Goal: Complete application form: Complete application form

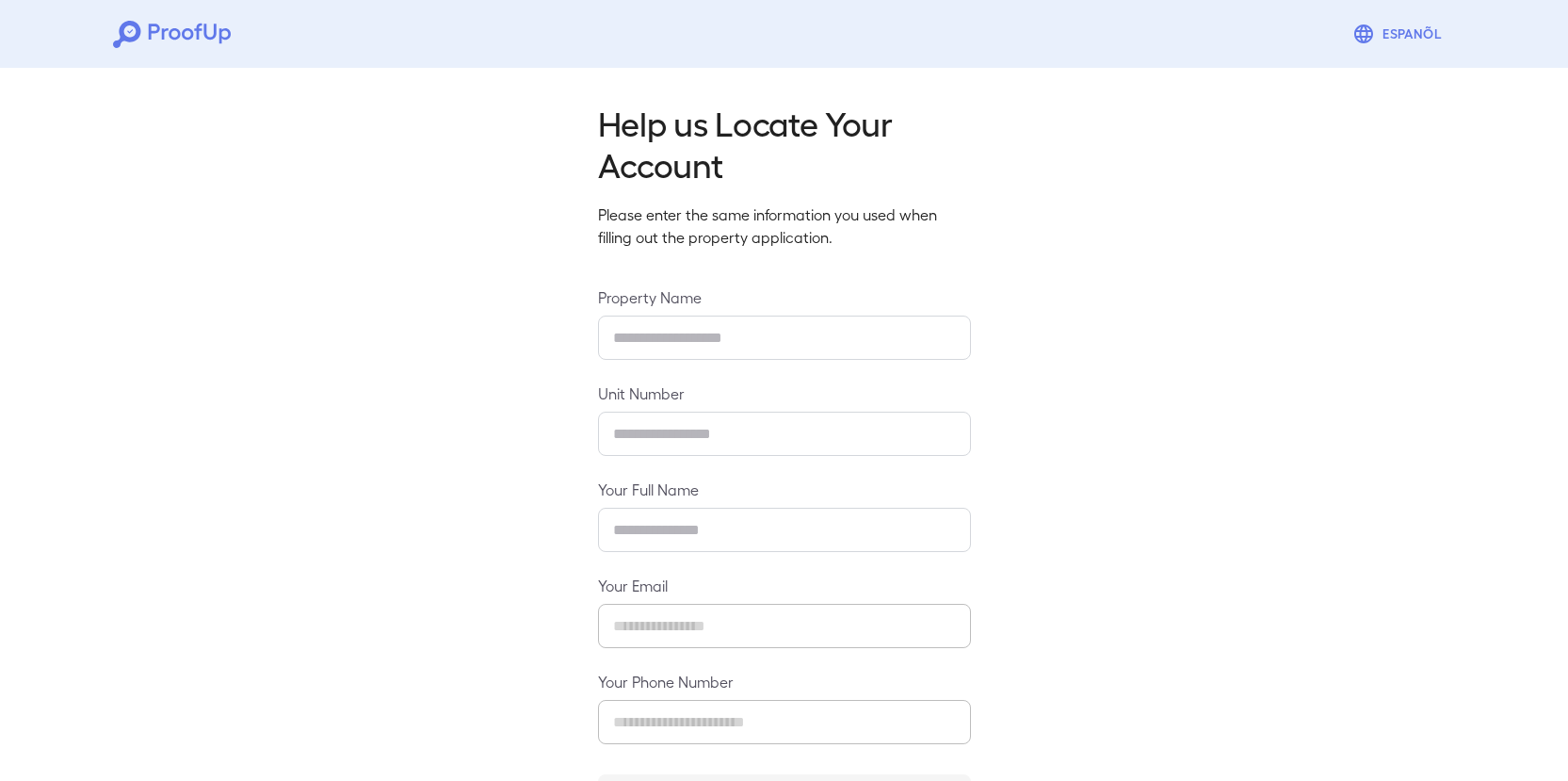
type input "**********"
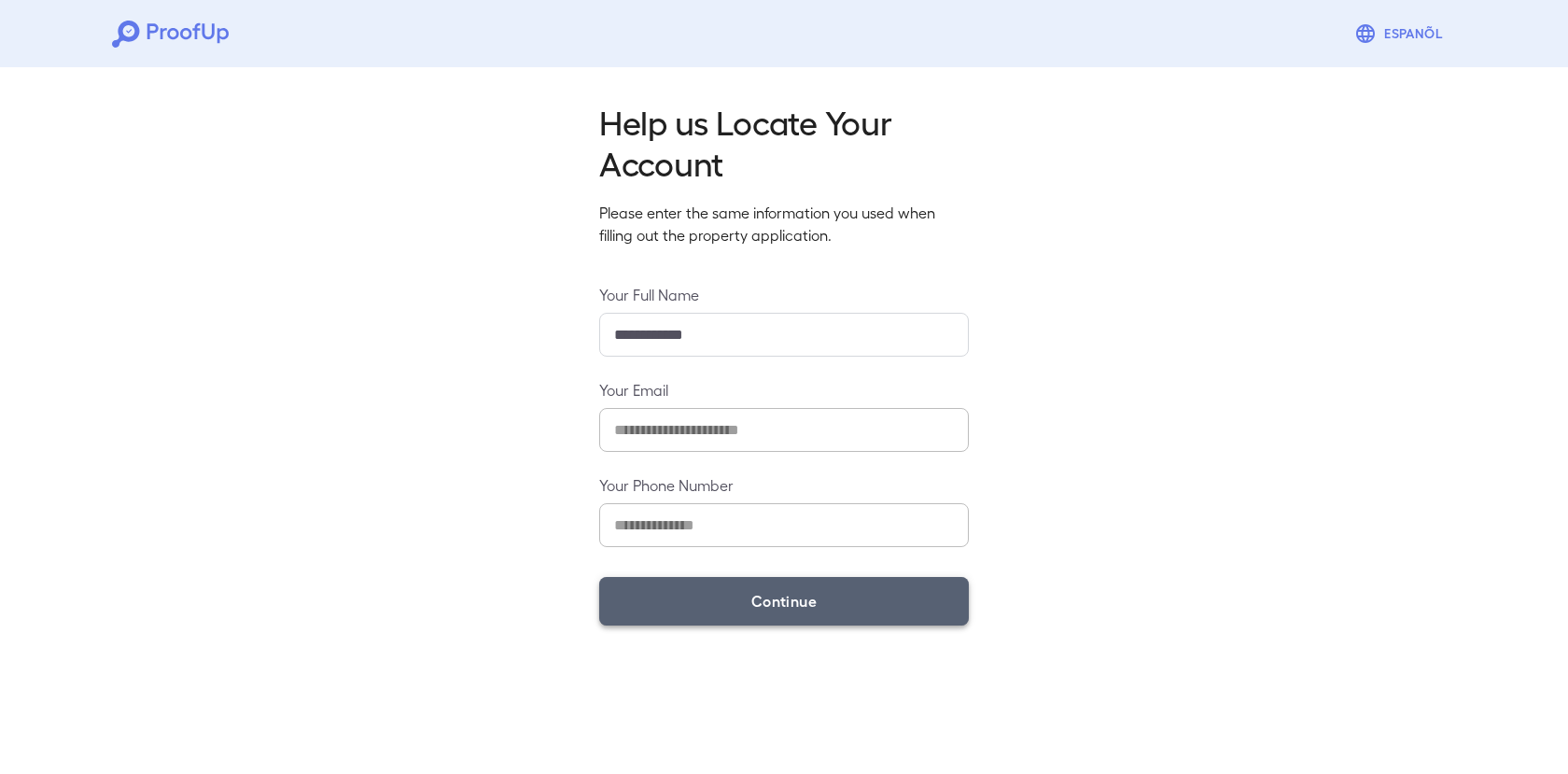
click at [784, 600] on button "Continue" at bounding box center [784, 601] width 370 height 49
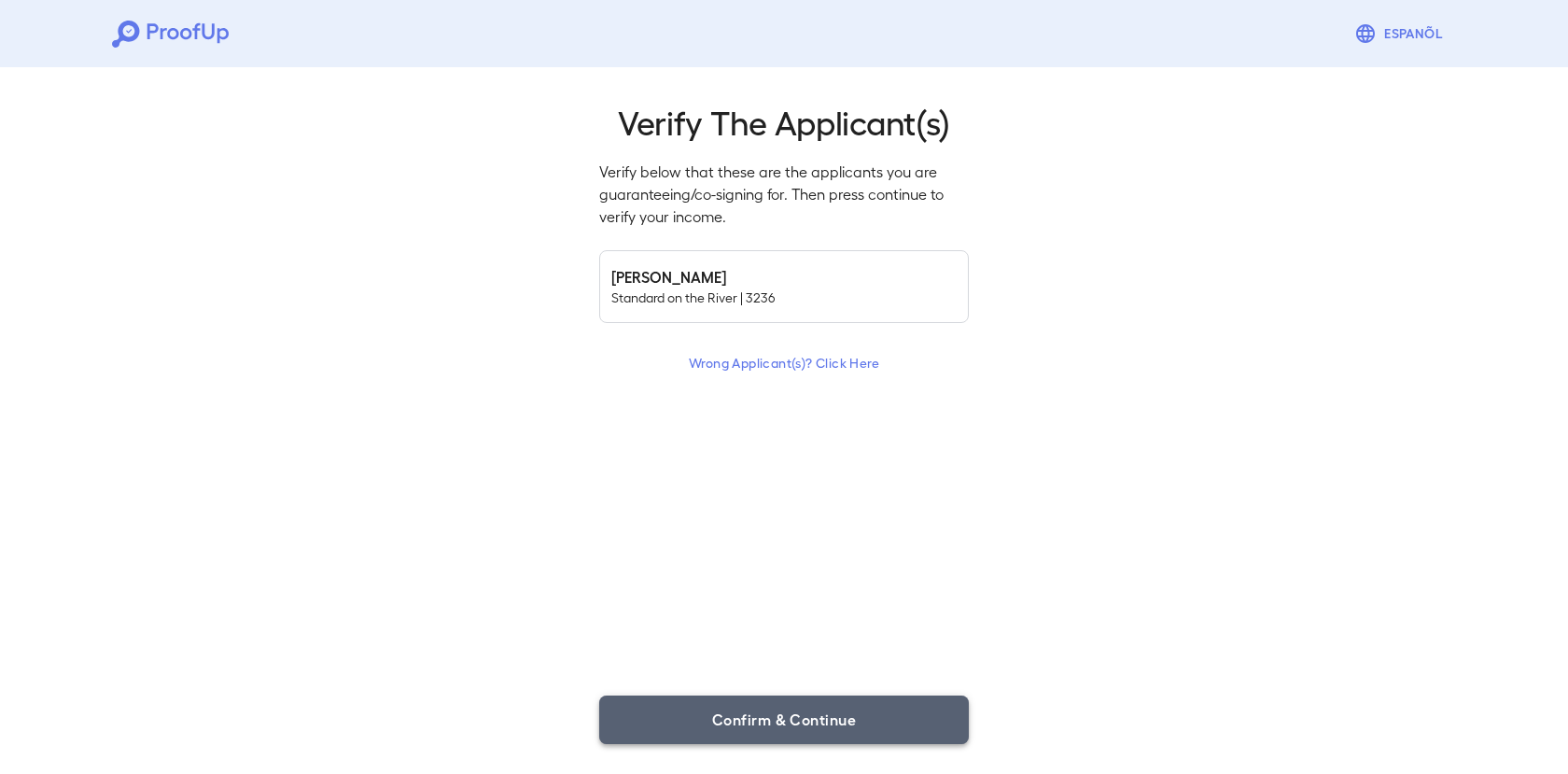
click at [779, 718] on button "Confirm & Continue" at bounding box center [784, 720] width 370 height 49
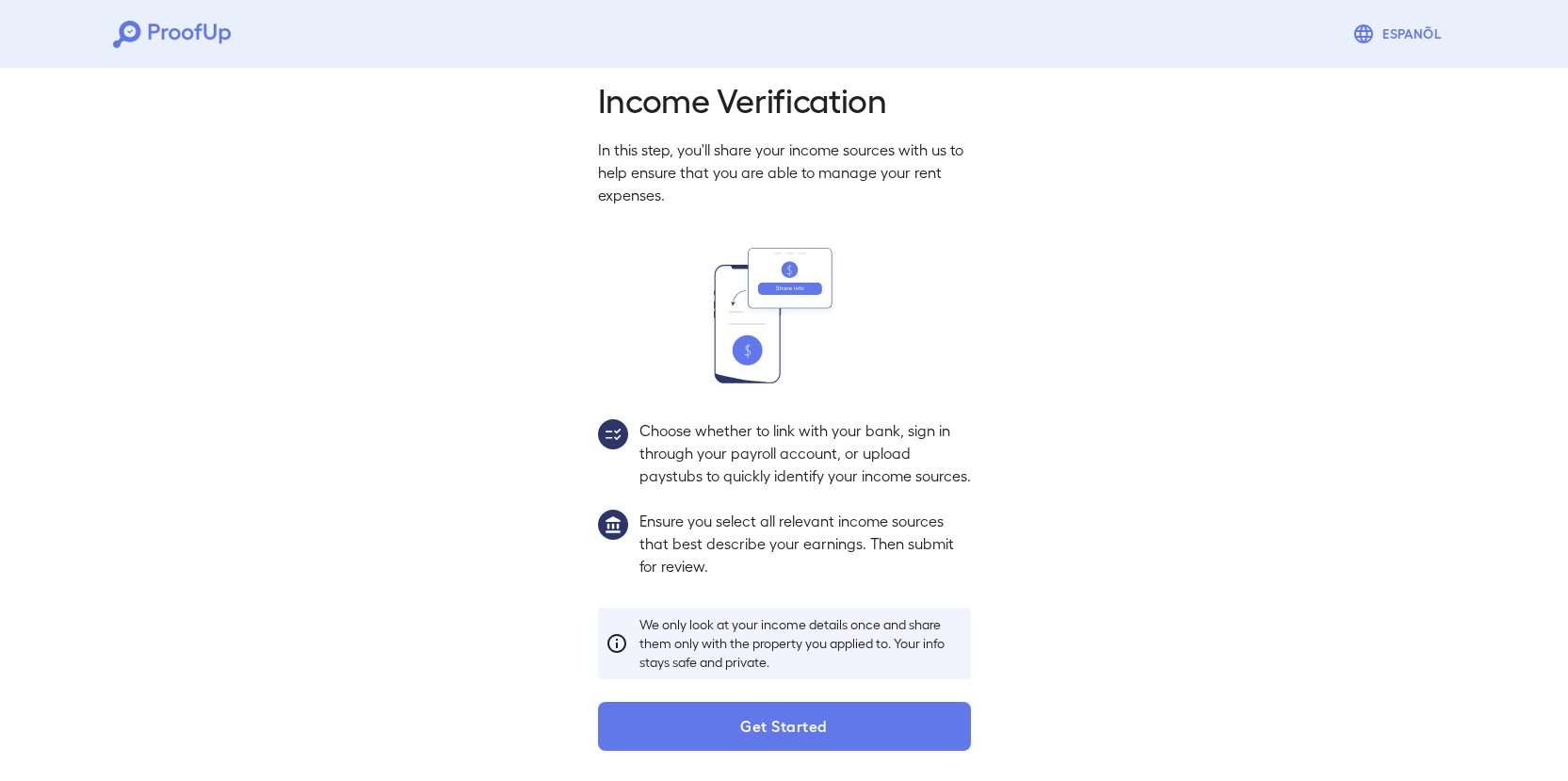
scroll to position [46, 0]
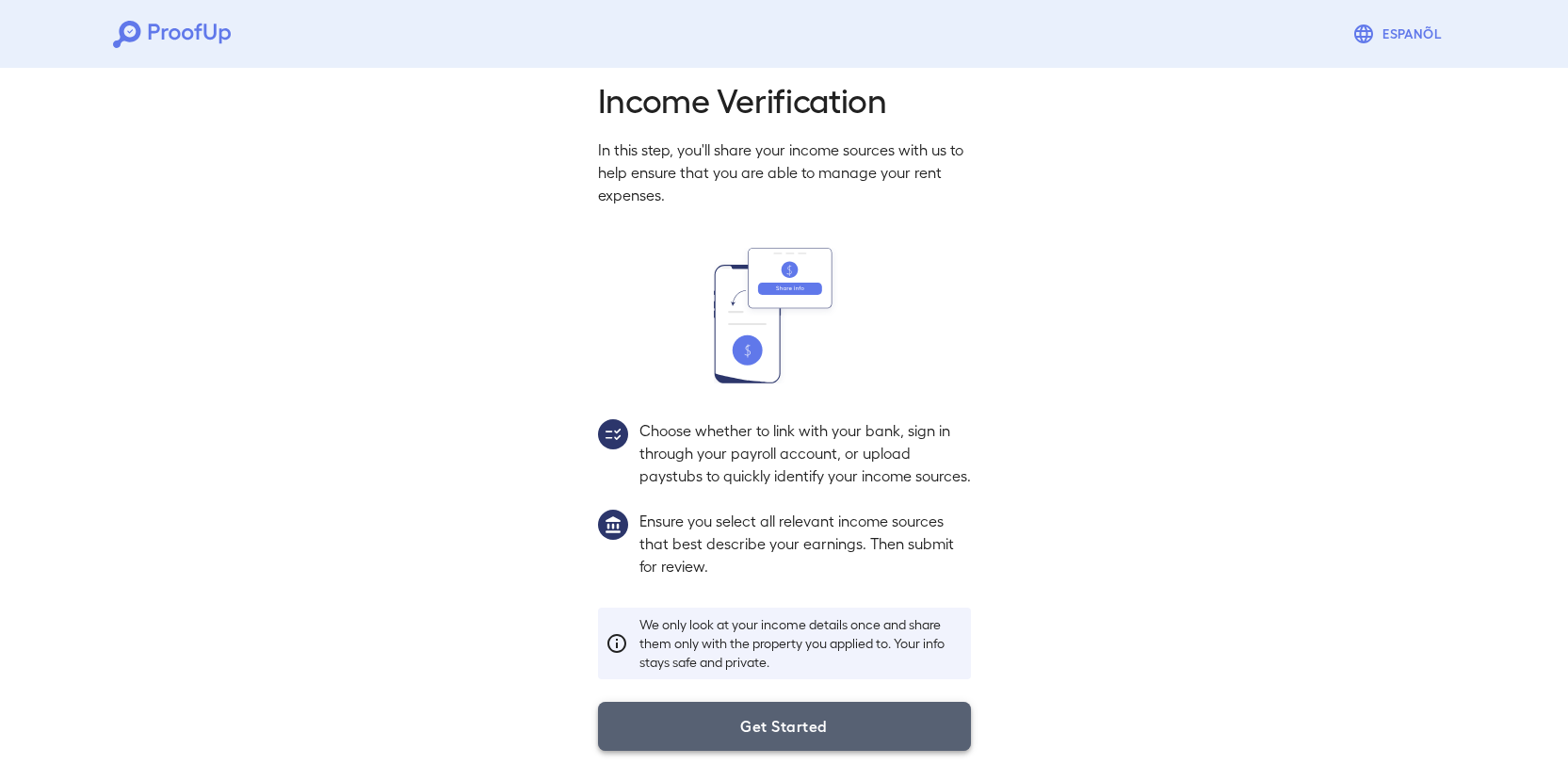
click at [791, 721] on button "Get Started" at bounding box center [784, 726] width 373 height 49
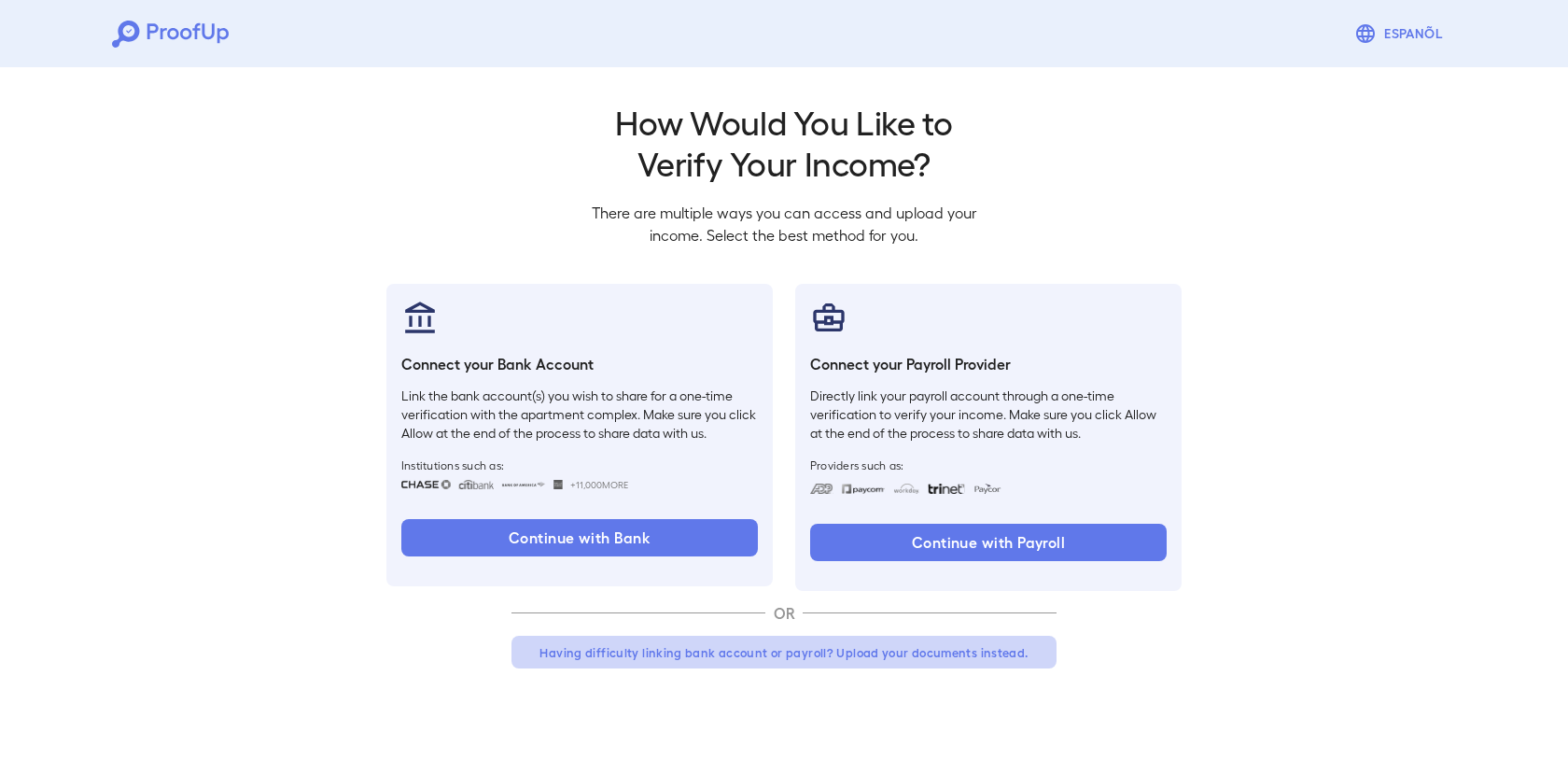
click at [915, 650] on button "Having difficulty linking bank account or payroll? Upload your documents instea…" at bounding box center [783, 652] width 545 height 34
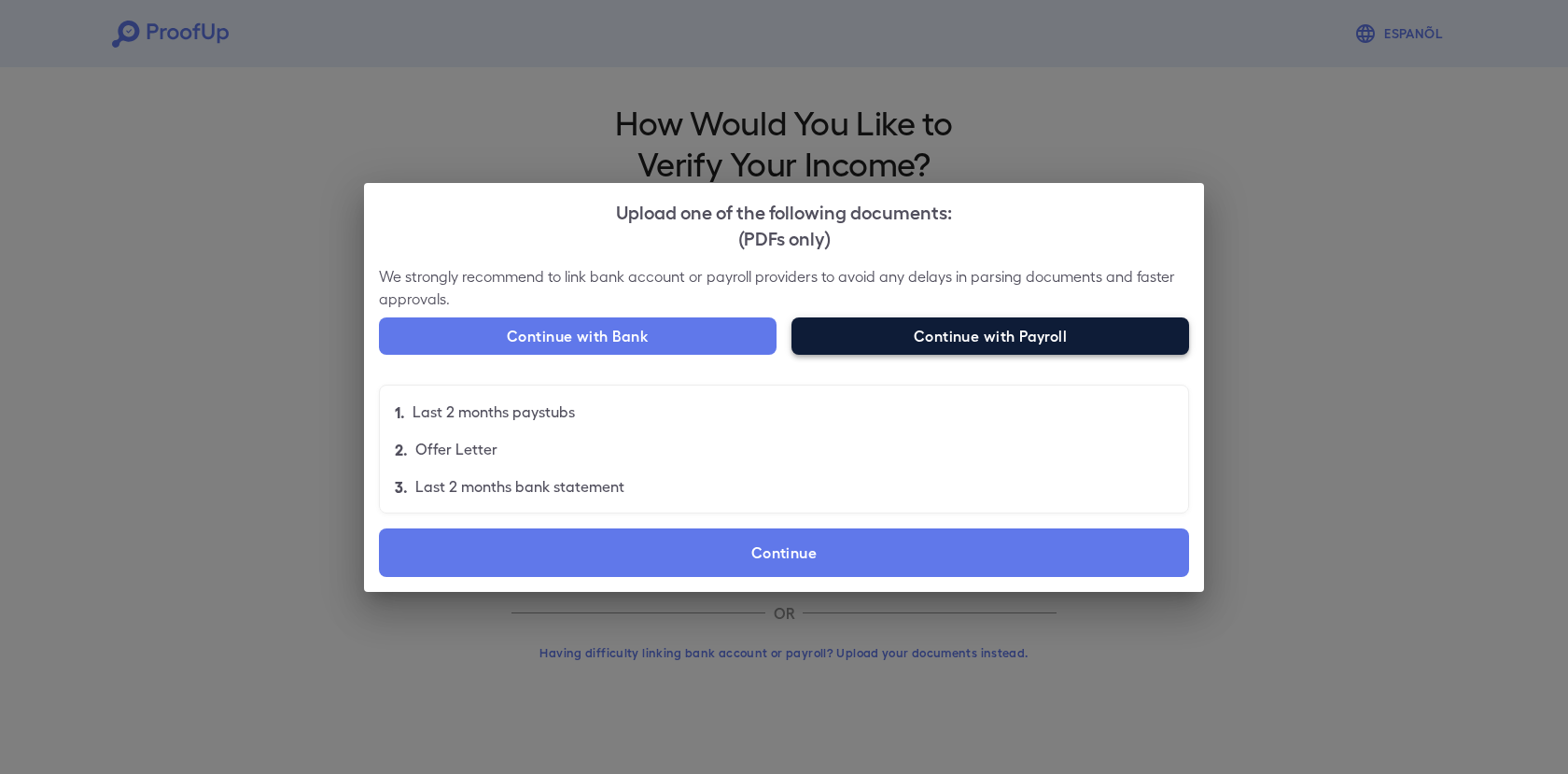
click at [1016, 335] on button "Continue with Payroll" at bounding box center [991, 337] width 398 height 37
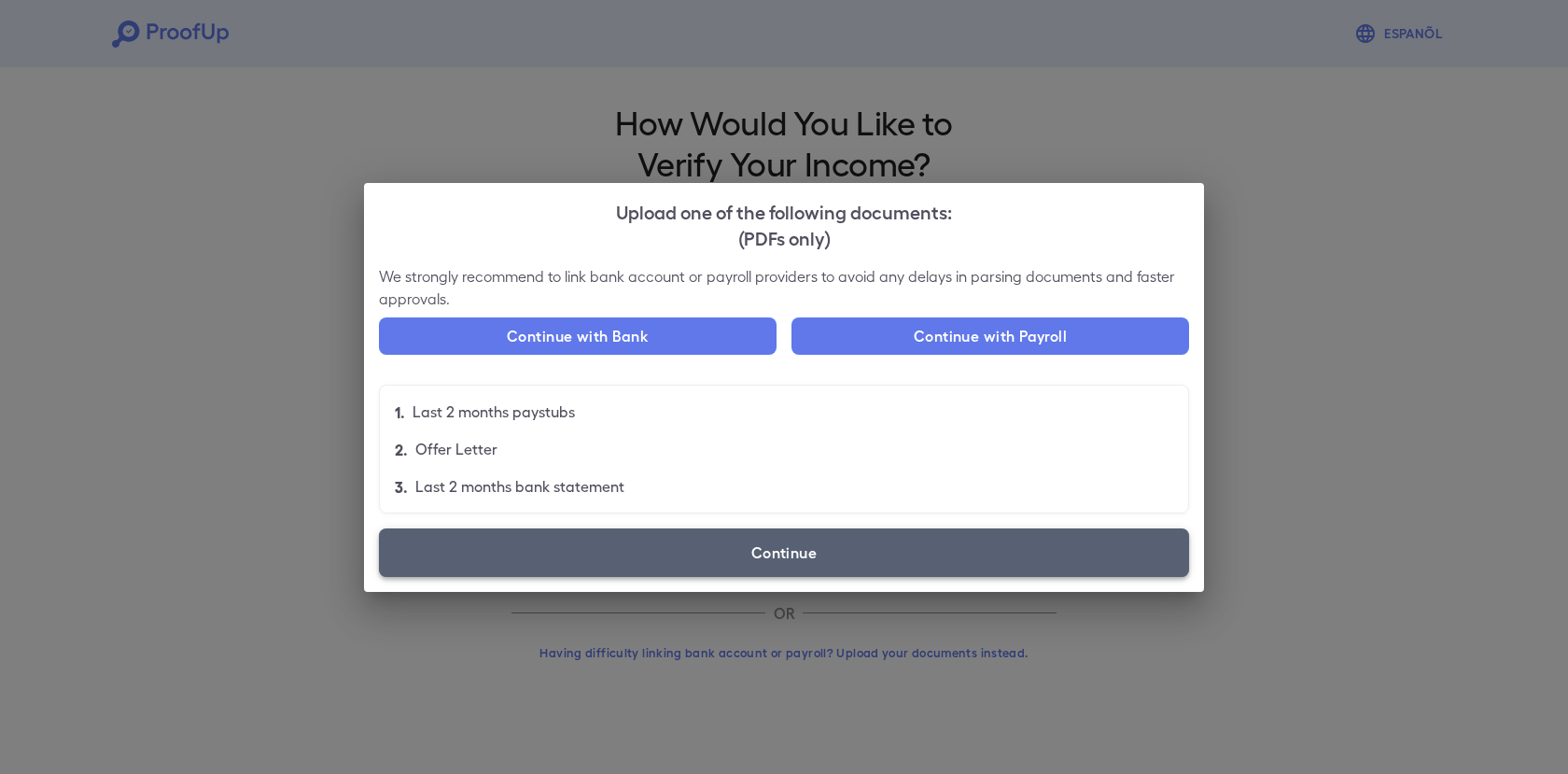
click at [787, 552] on label "Continue" at bounding box center [784, 552] width 810 height 49
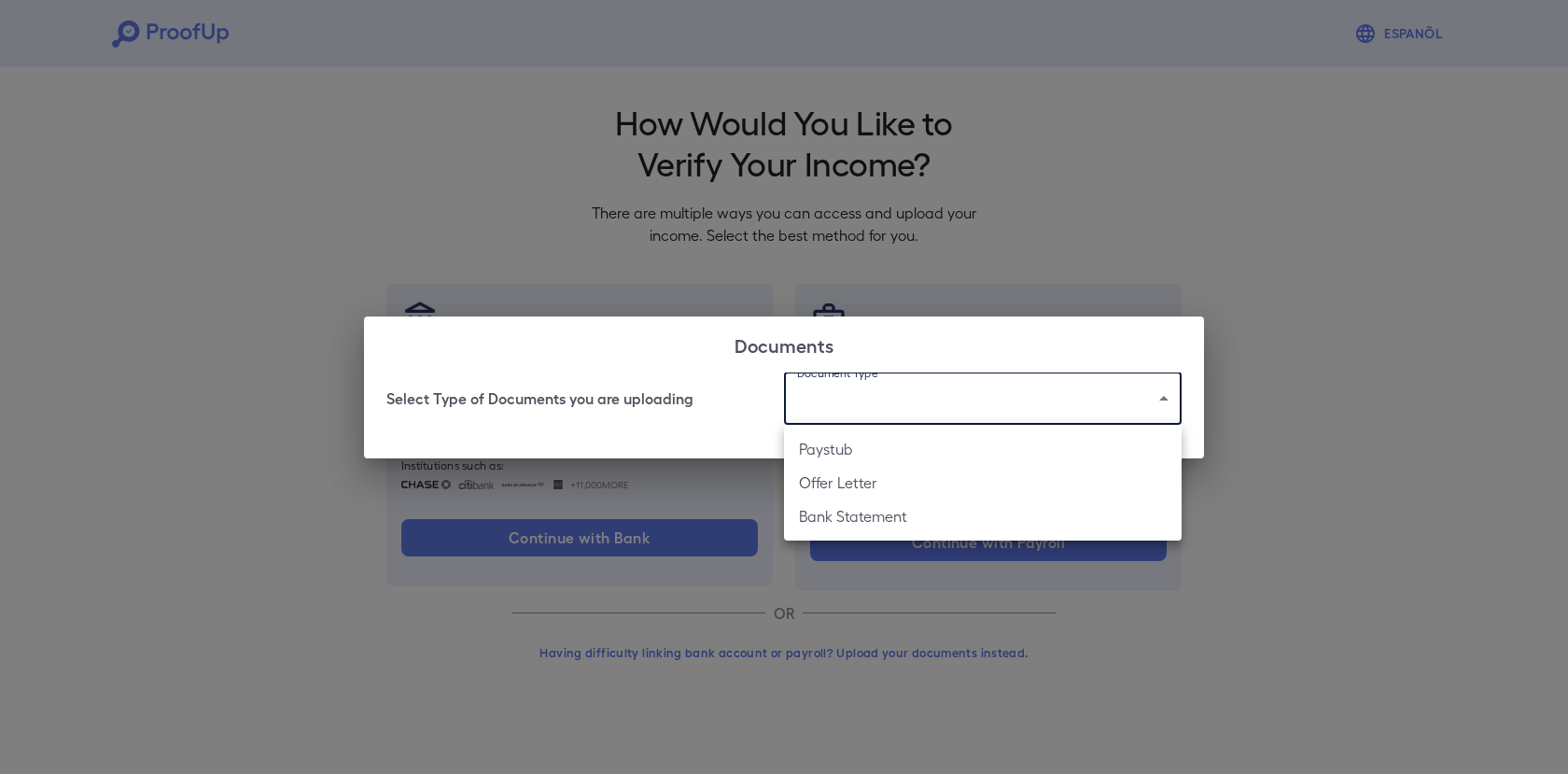
click at [1161, 398] on body "Espanõl Go back How Would You Like to Verify Your Income? There are multiple wa…" at bounding box center [784, 356] width 1568 height 713
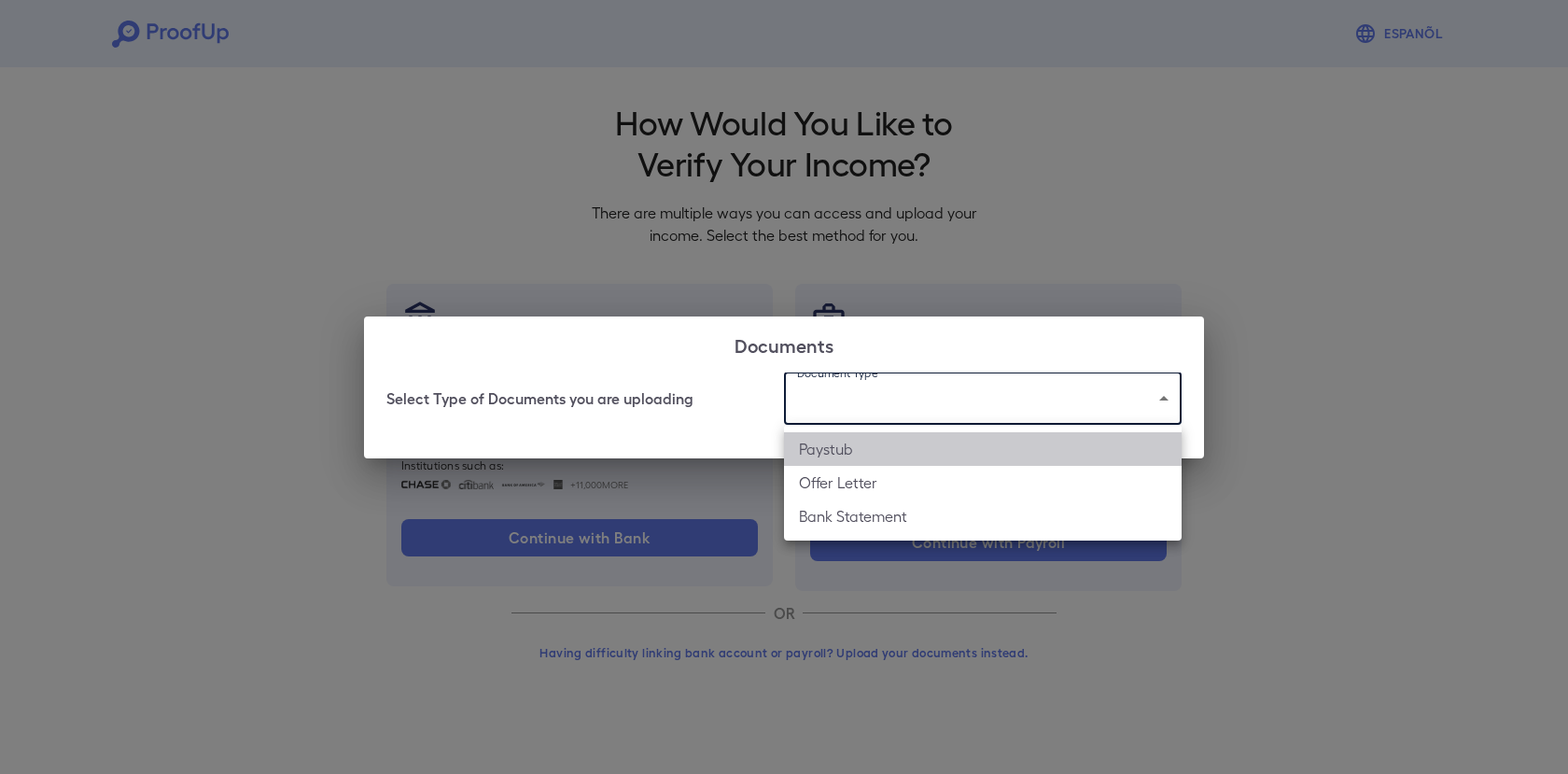
click at [819, 449] on li "Paystub" at bounding box center [983, 450] width 398 height 34
type input "*******"
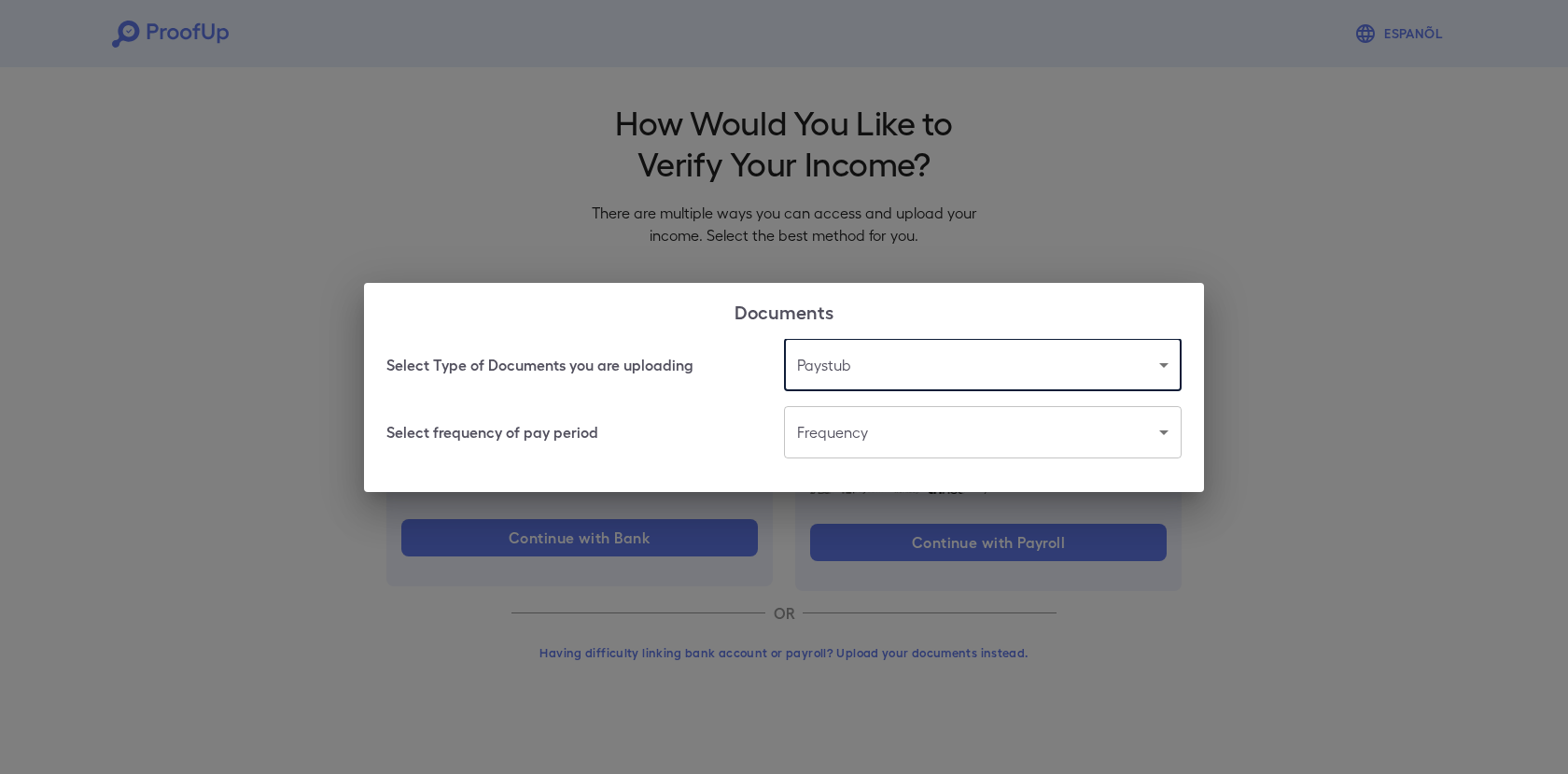
click at [1164, 436] on body "Espanõl Go back How Would You Like to Verify Your Income? There are multiple wa…" at bounding box center [784, 356] width 1568 height 713
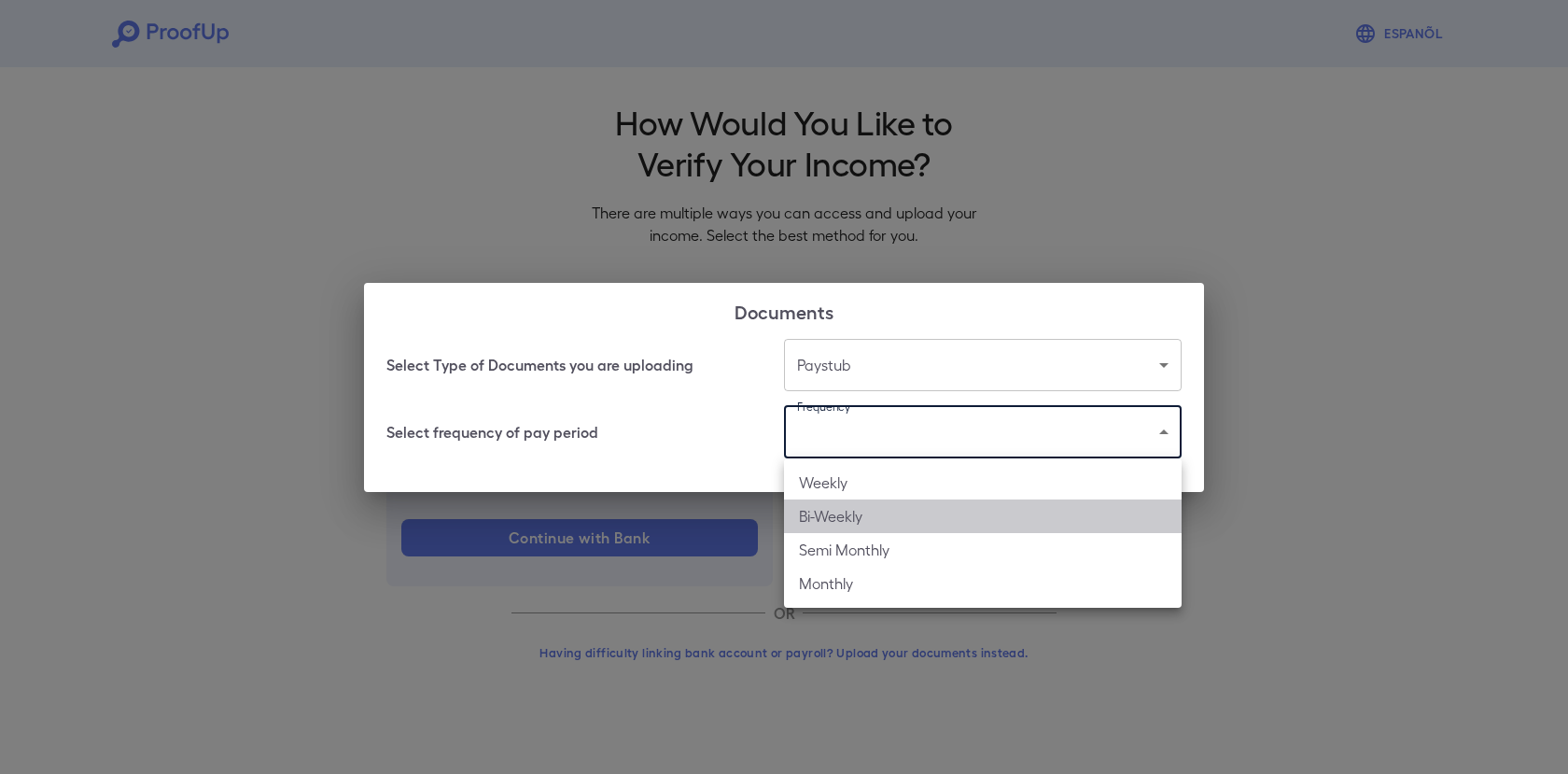
click at [825, 519] on li "Bi-Weekly" at bounding box center [983, 516] width 398 height 34
type input "*********"
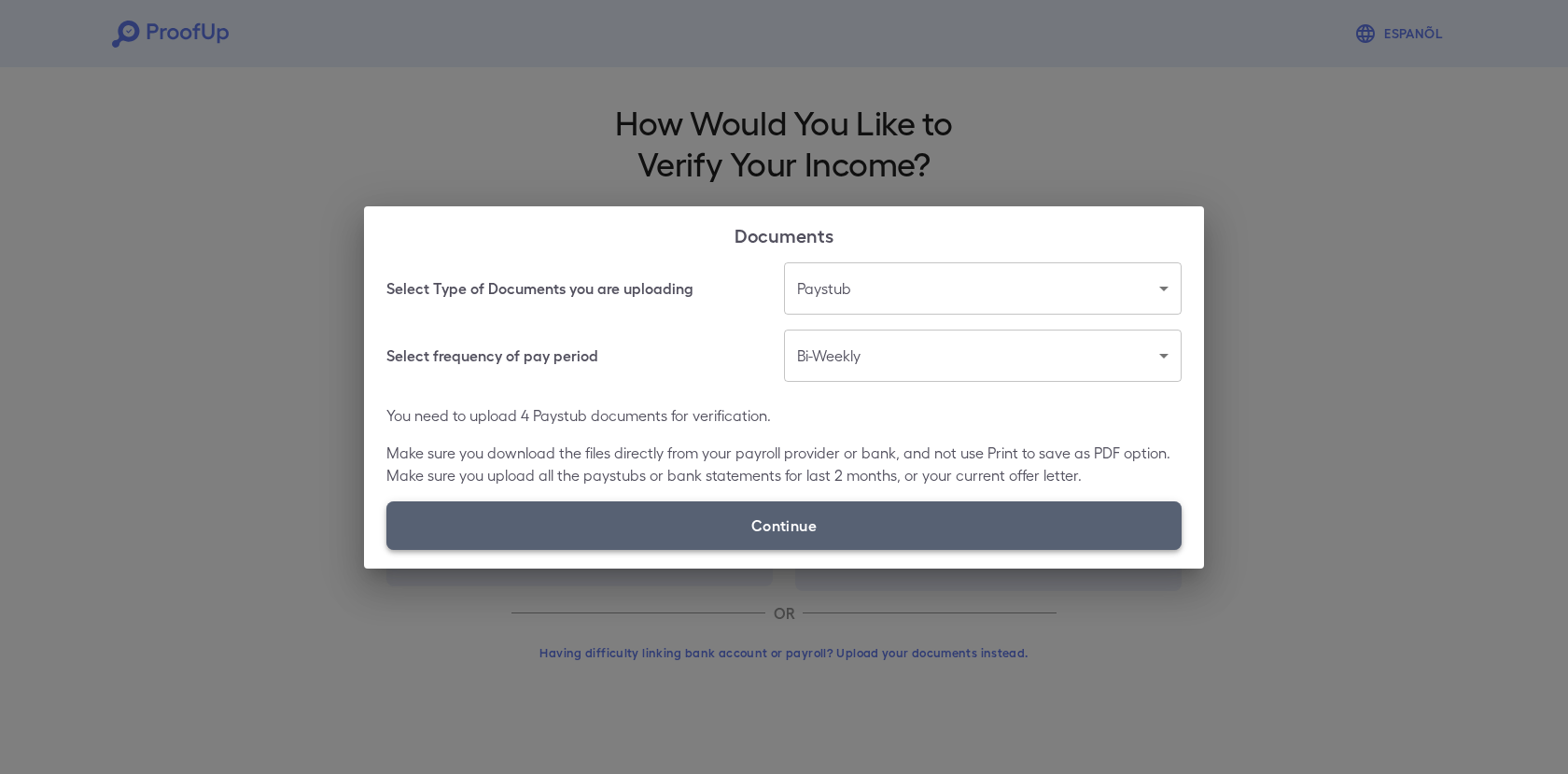
click at [763, 517] on label "Continue" at bounding box center [784, 525] width 795 height 49
click at [388, 549] on input "Continue" at bounding box center [387, 549] width 1 height 1
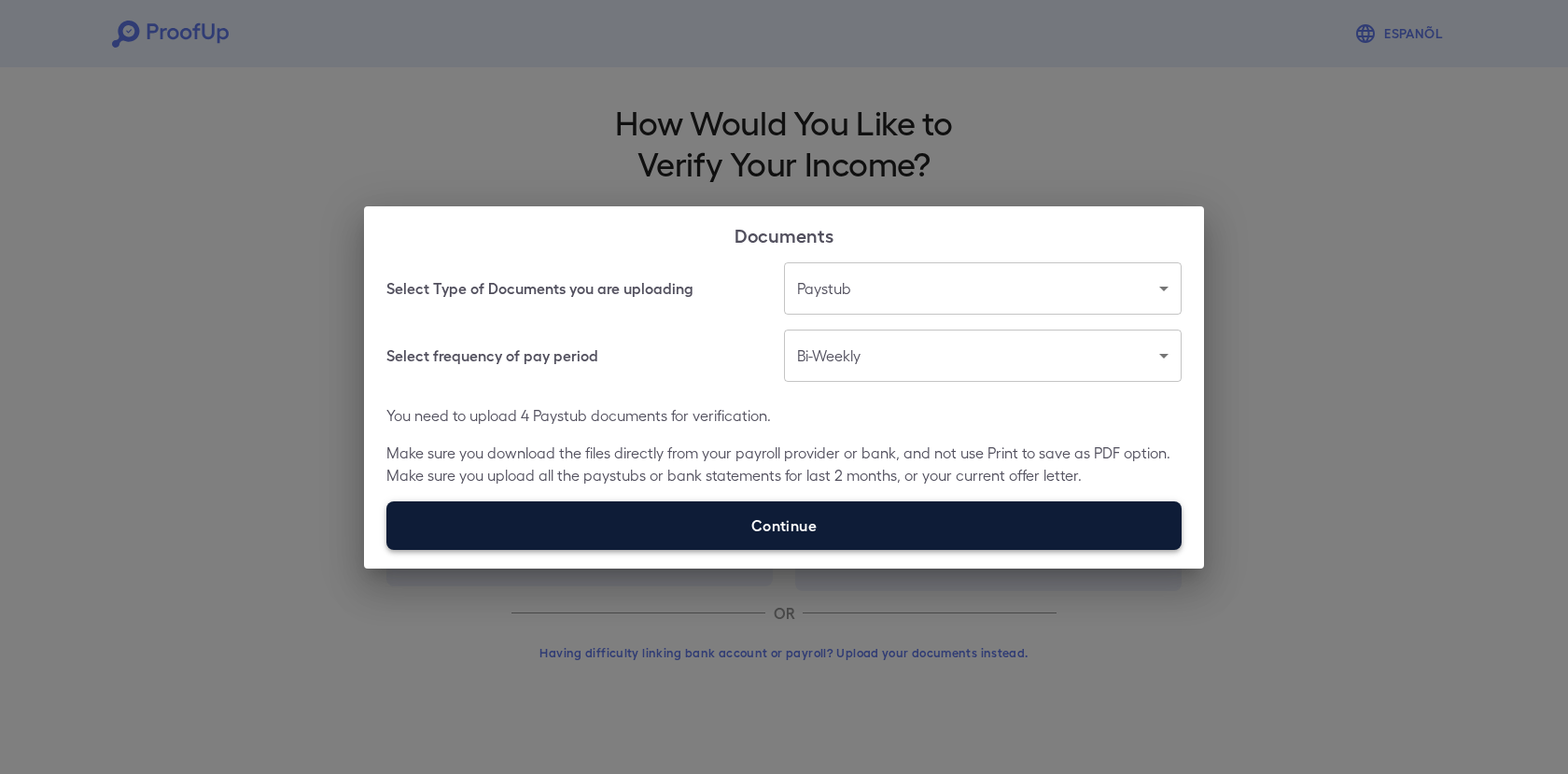
type input "**********"
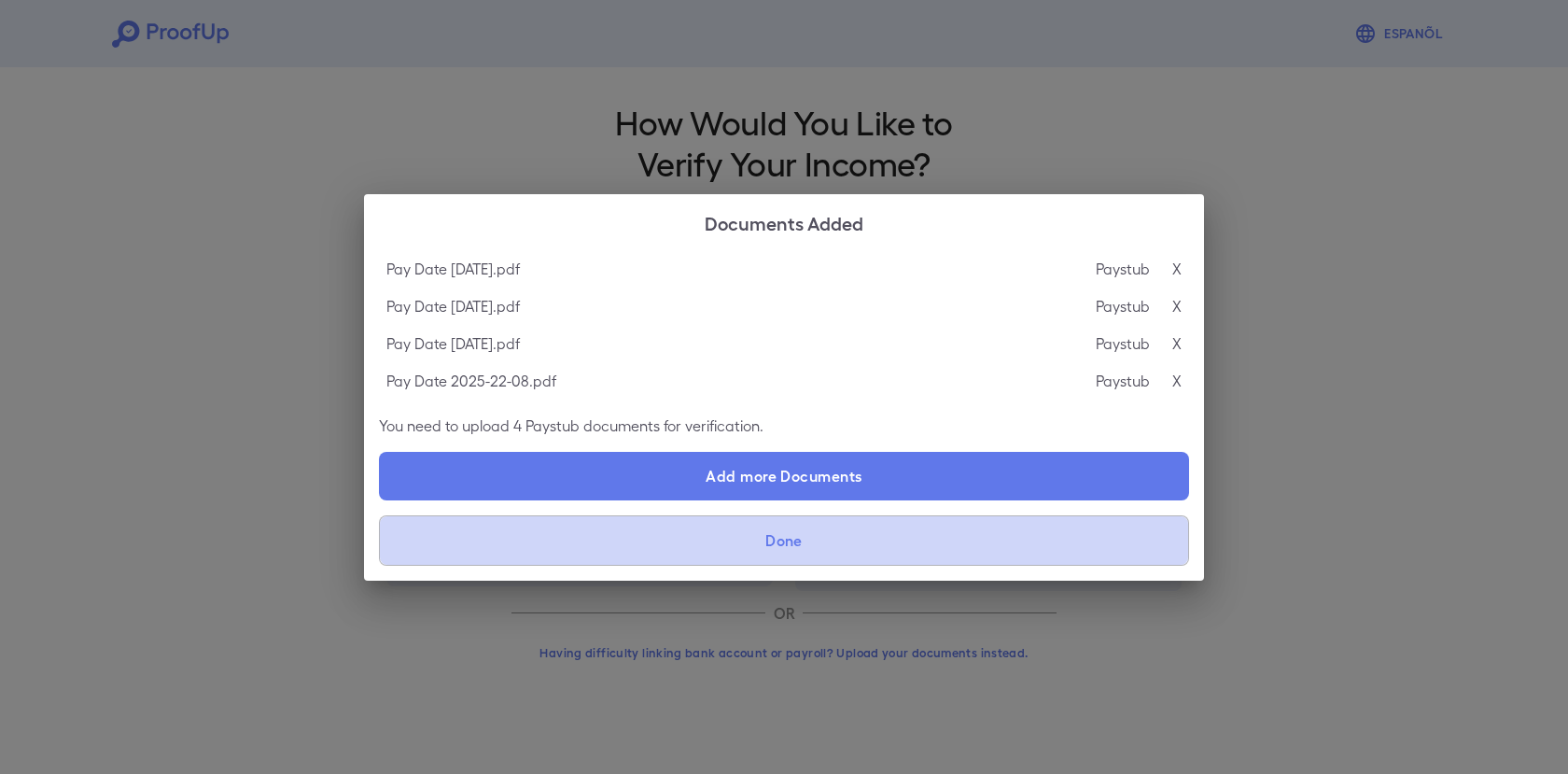
click at [778, 537] on button "Done" at bounding box center [784, 540] width 810 height 50
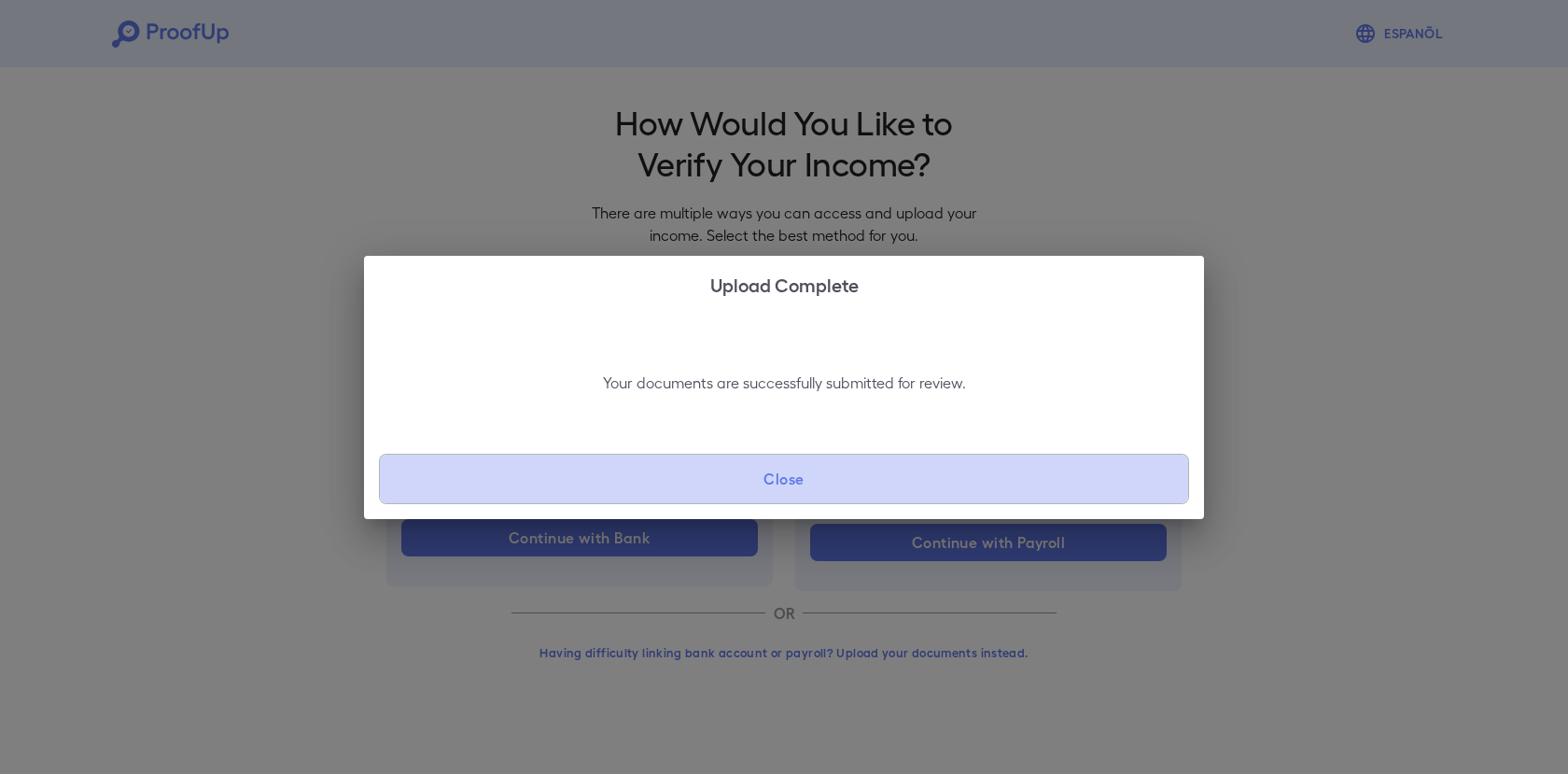
click at [775, 479] on button "Close" at bounding box center [784, 479] width 810 height 50
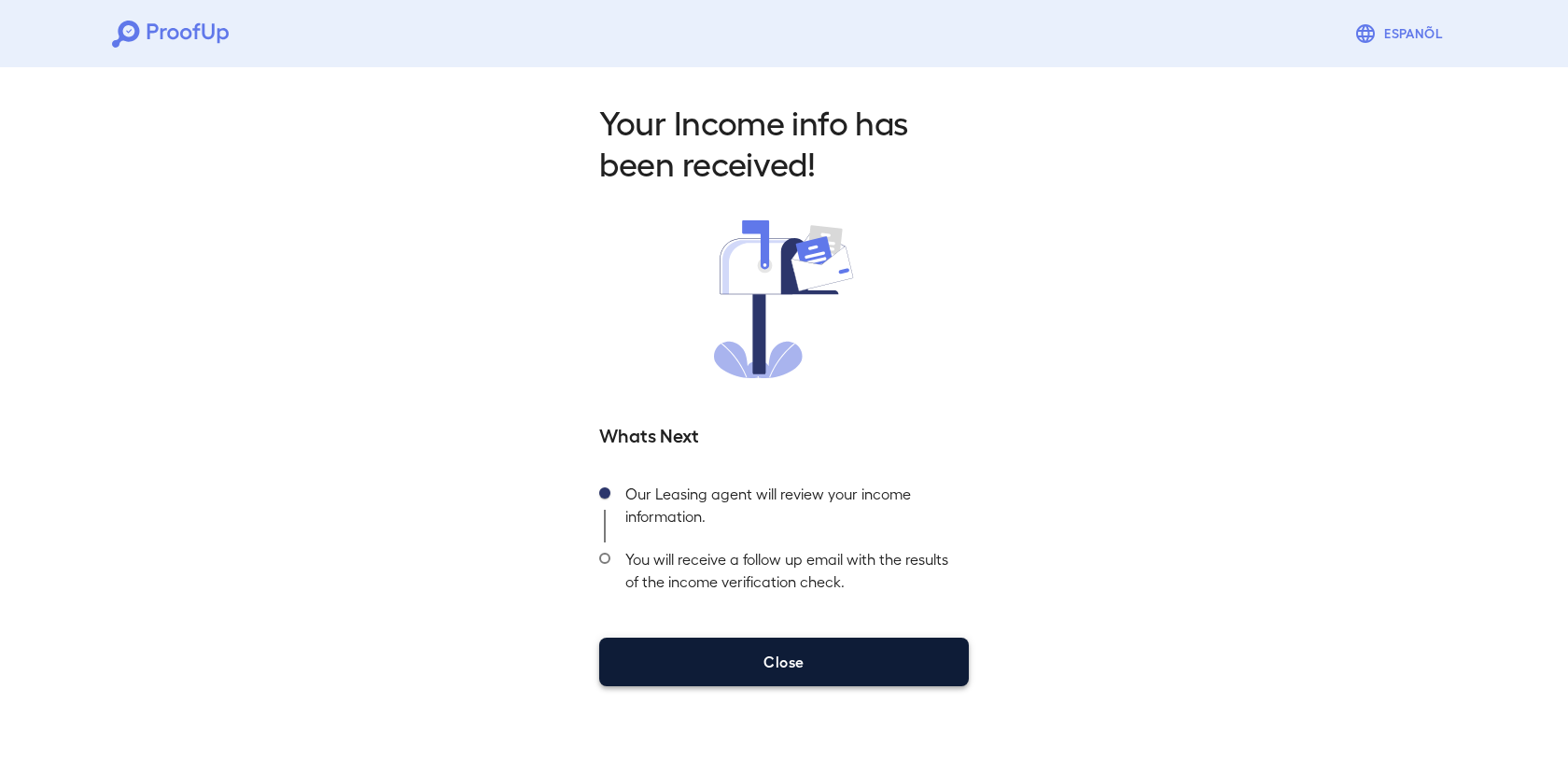
click at [790, 657] on button "Close" at bounding box center [784, 662] width 370 height 49
click at [780, 658] on button "Close" at bounding box center [784, 662] width 370 height 49
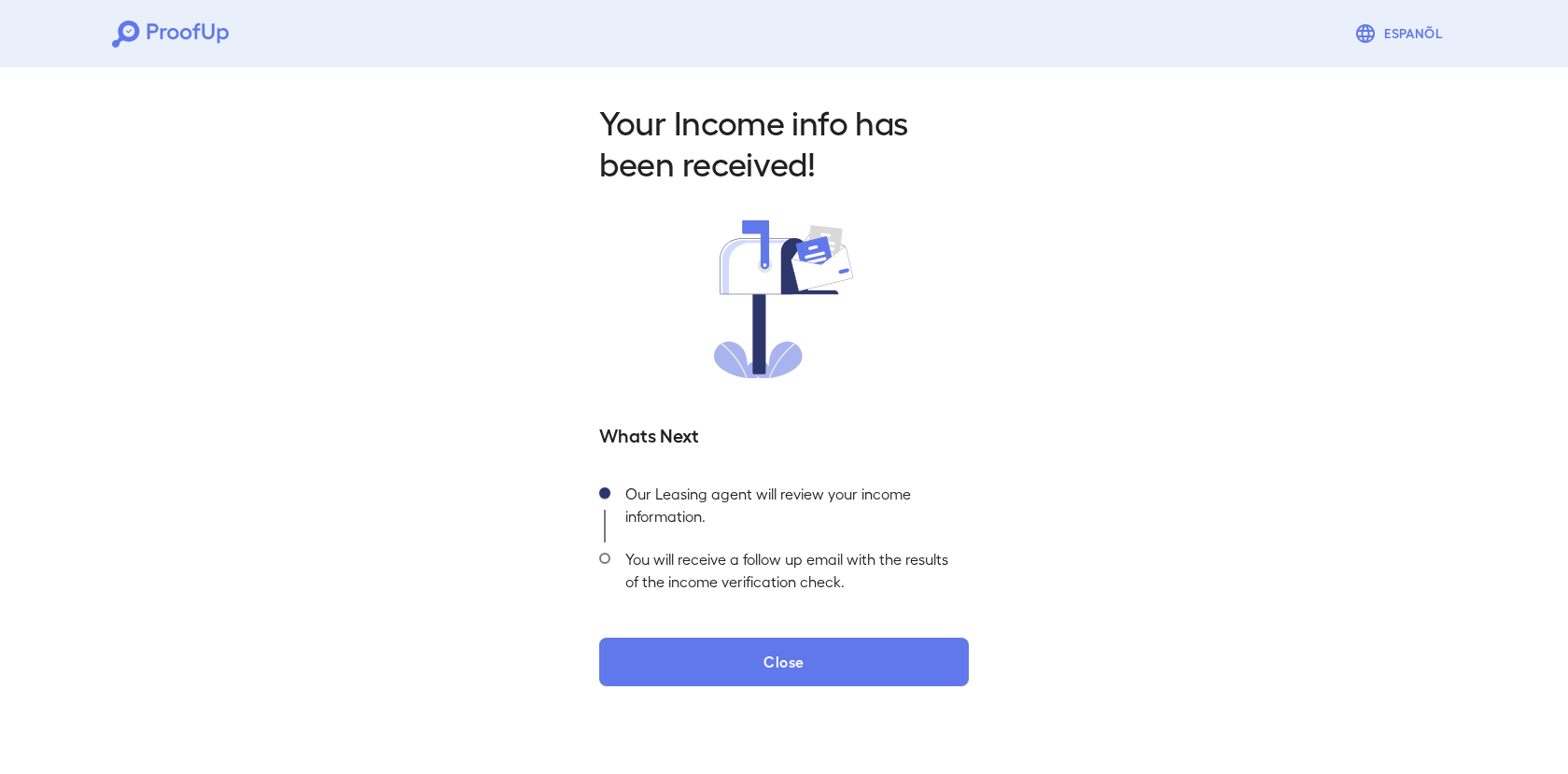
click at [604, 560] on span at bounding box center [605, 558] width 11 height 11
click at [635, 489] on div "Our Leasing agent will review your income information." at bounding box center [790, 509] width 359 height 65
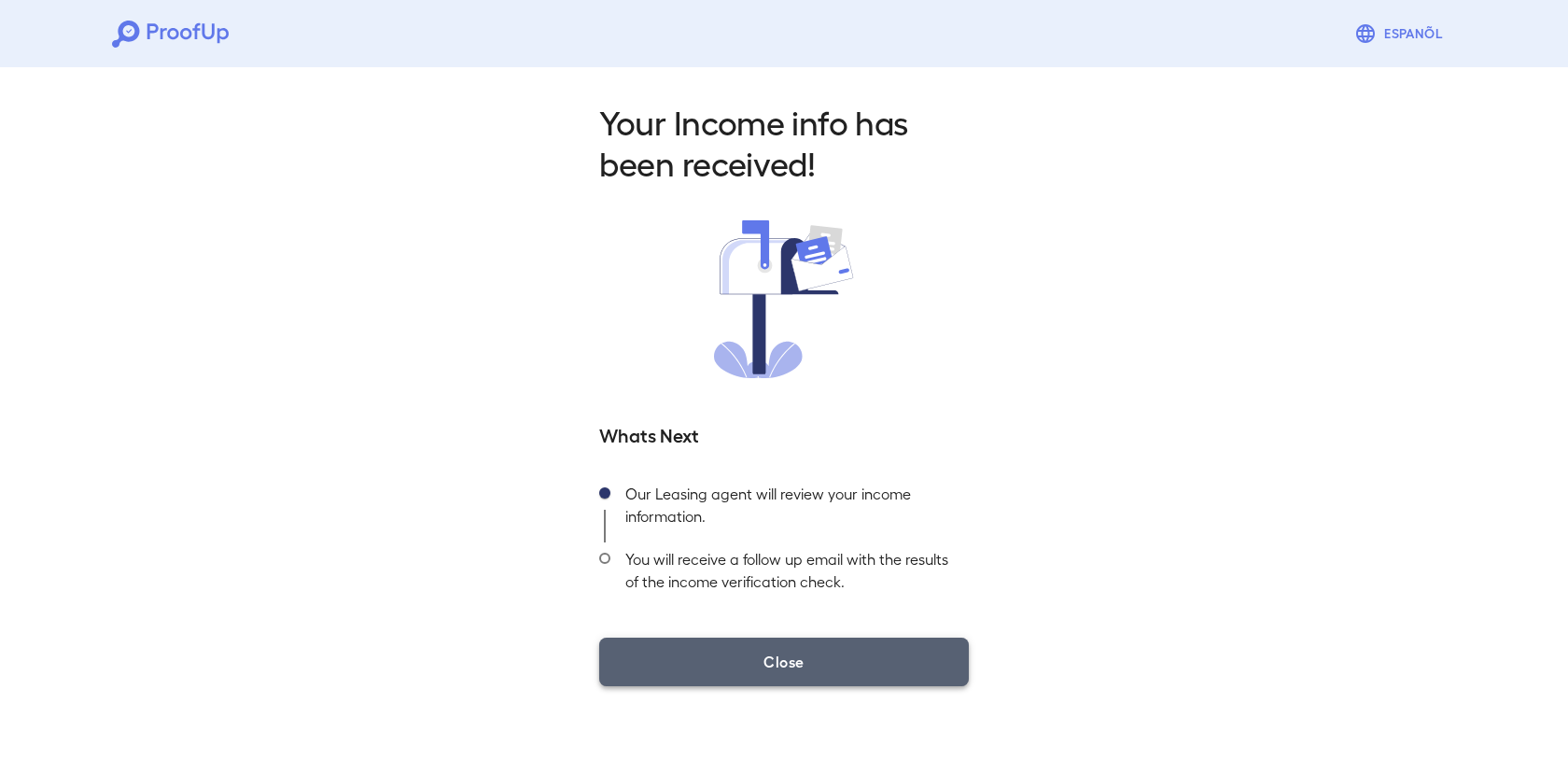
click at [720, 653] on button "Close" at bounding box center [784, 662] width 370 height 49
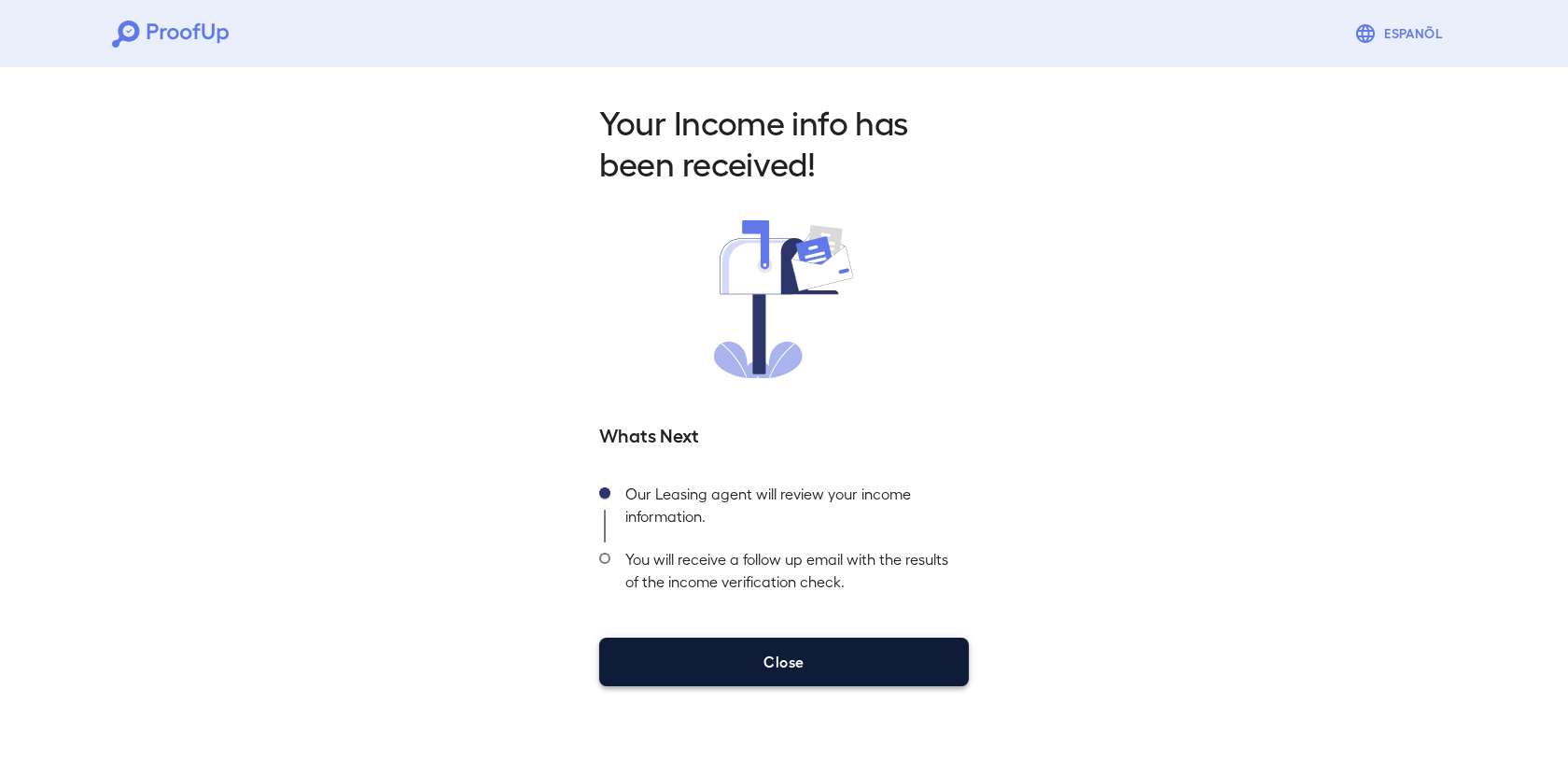
click at [774, 657] on button "Close" at bounding box center [784, 662] width 370 height 49
